Goal: Information Seeking & Learning: Learn about a topic

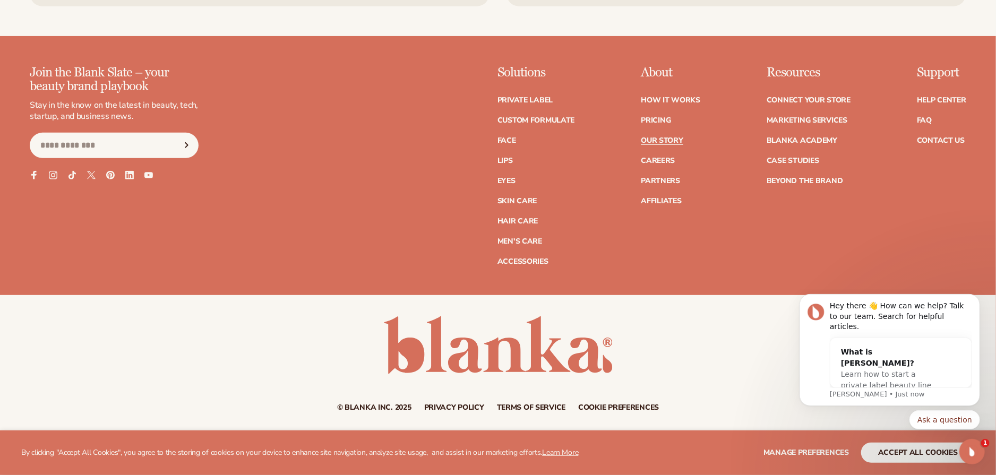
click at [659, 140] on link "Our Story" at bounding box center [662, 140] width 42 height 7
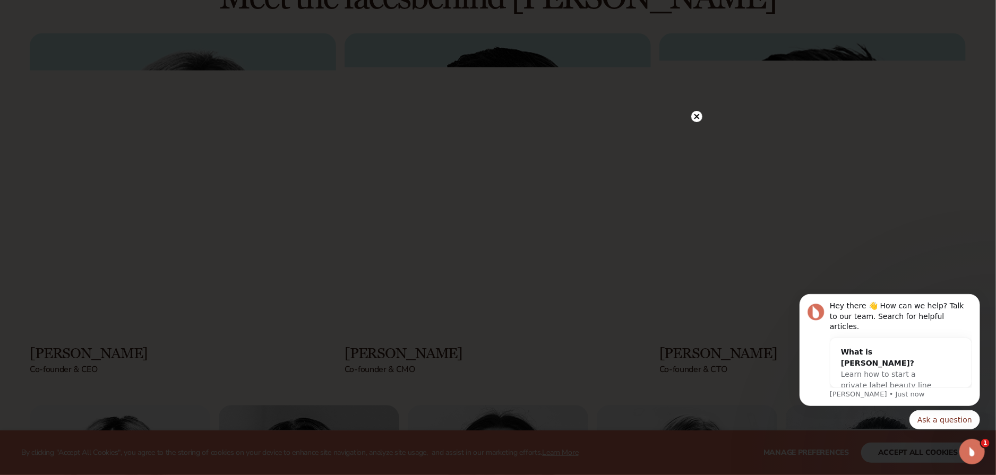
scroll to position [1380, 0]
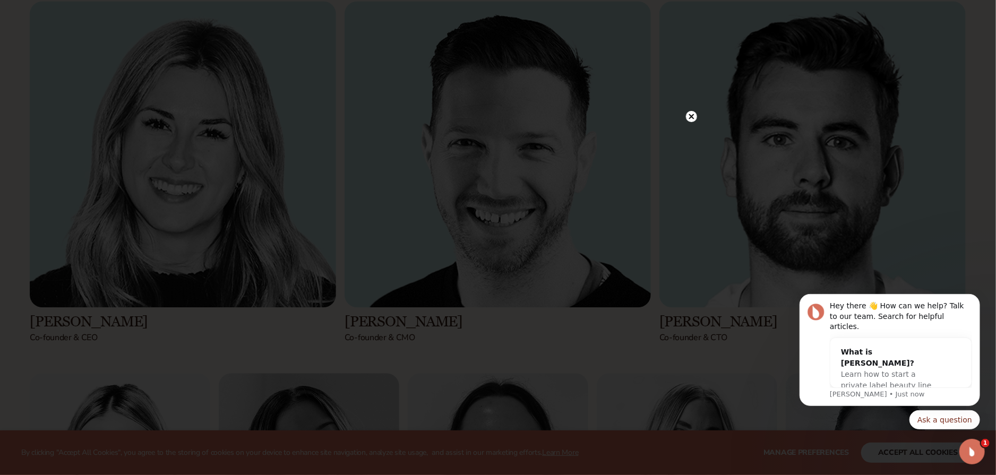
click at [686, 115] on circle at bounding box center [691, 116] width 11 height 11
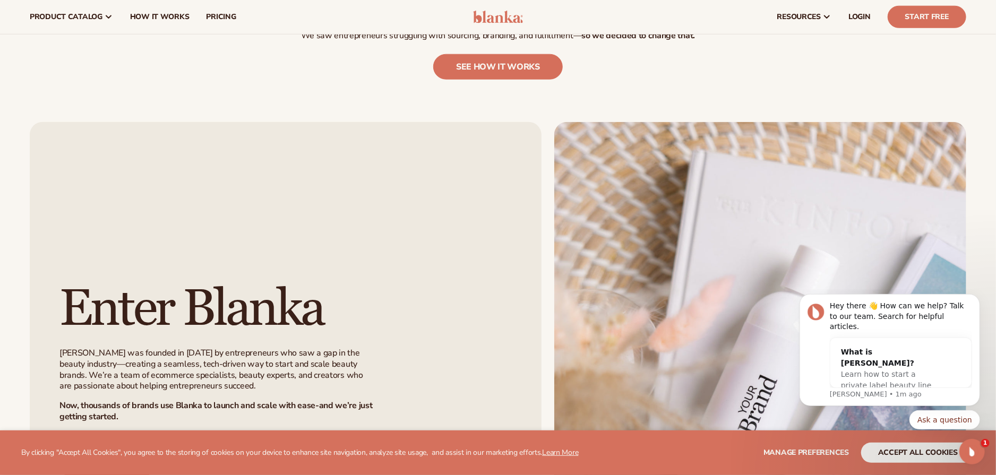
scroll to position [0, 0]
